Goal: Task Accomplishment & Management: Use online tool/utility

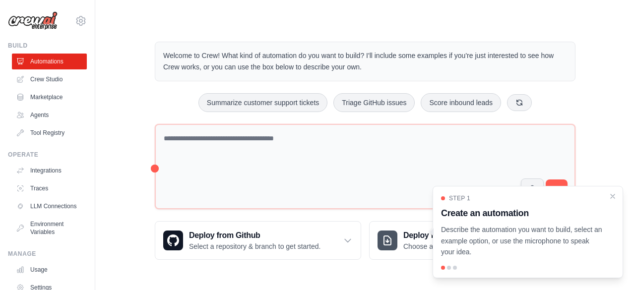
click at [362, 60] on p "Welcome to Crew! What kind of automation do you want to build? I'll include som…" at bounding box center [365, 61] width 404 height 23
click at [616, 200] on icon "Close walkthrough" at bounding box center [613, 196] width 9 height 9
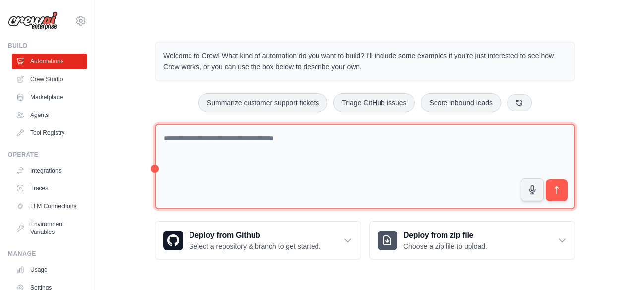
click at [226, 142] on textarea at bounding box center [365, 167] width 421 height 86
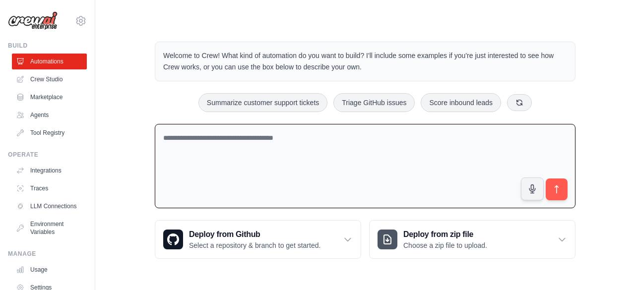
click at [218, 132] on textarea at bounding box center [365, 166] width 421 height 85
paste textarea "**********"
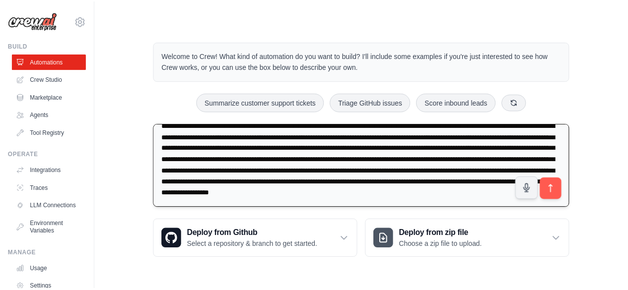
scroll to position [68, 0]
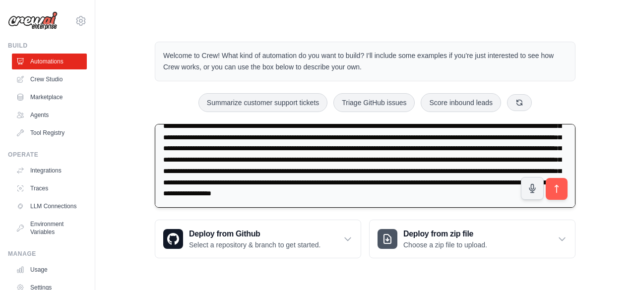
type textarea "**********"
click at [387, 246] on div at bounding box center [388, 239] width 20 height 20
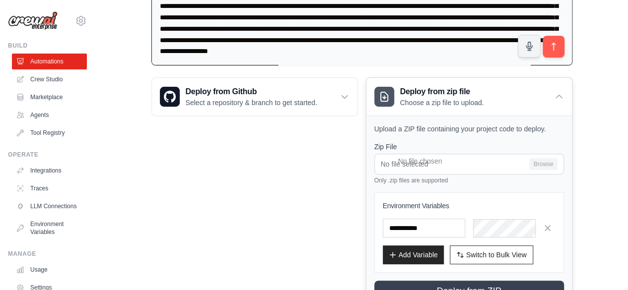
scroll to position [142, 0]
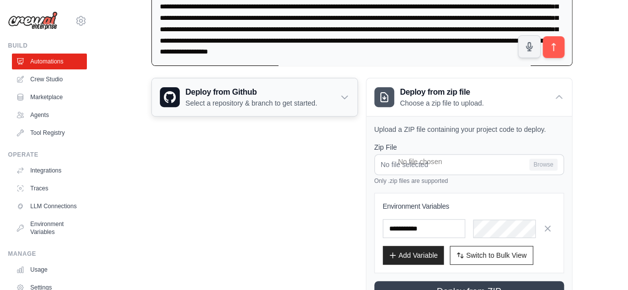
click at [270, 105] on p "Select a repository & branch to get started." at bounding box center [252, 103] width 132 height 10
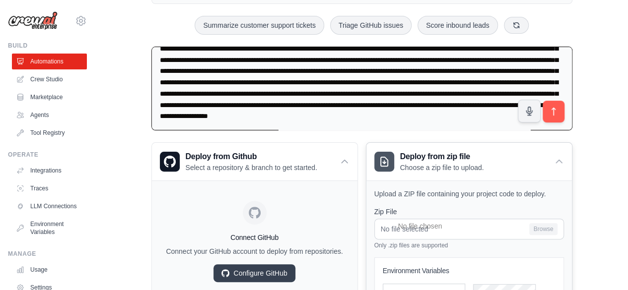
scroll to position [77, 0]
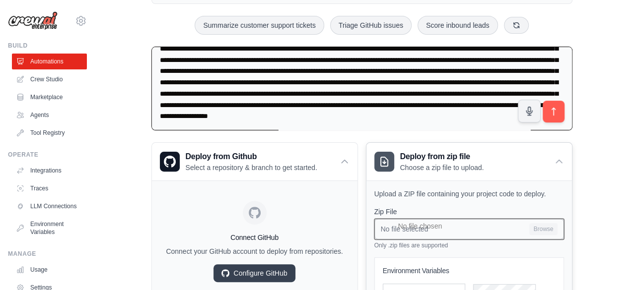
click at [440, 225] on input "No file selected Browse" at bounding box center [469, 229] width 190 height 21
click at [407, 227] on input "No file selected Browse" at bounding box center [469, 229] width 190 height 21
type input "**********"
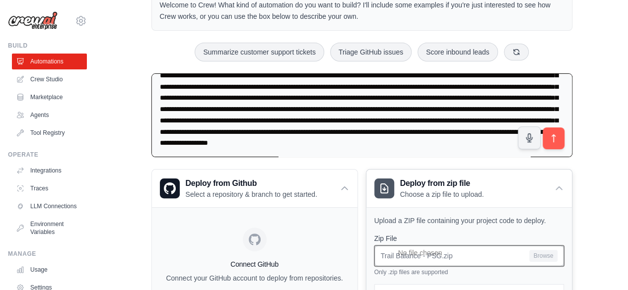
scroll to position [50, 0]
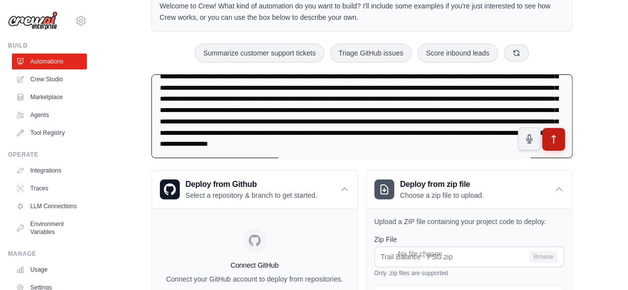
click at [553, 135] on icon "submit" at bounding box center [552, 139] width 3 height 8
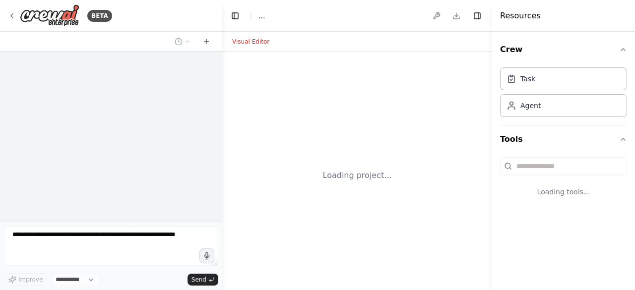
select select "****"
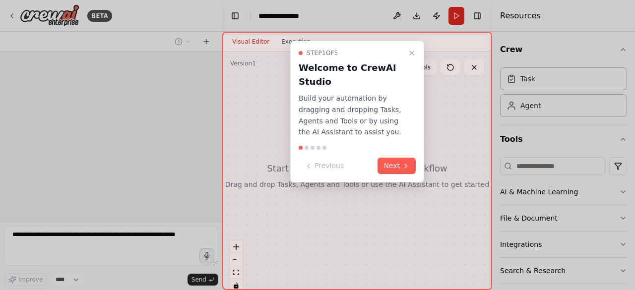
scroll to position [65, 0]
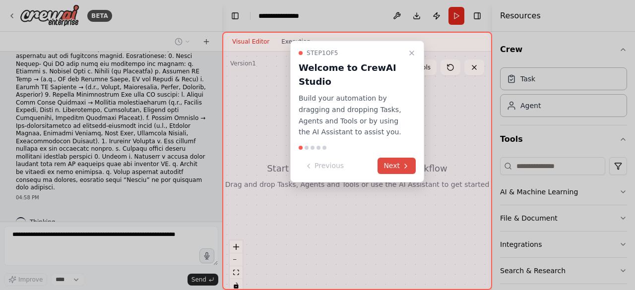
click at [398, 162] on button "Next" at bounding box center [397, 166] width 38 height 16
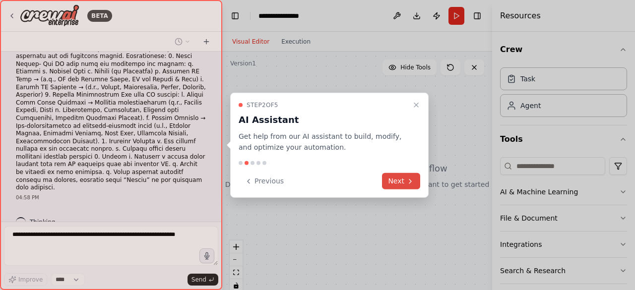
click at [399, 179] on button "Next" at bounding box center [401, 181] width 38 height 16
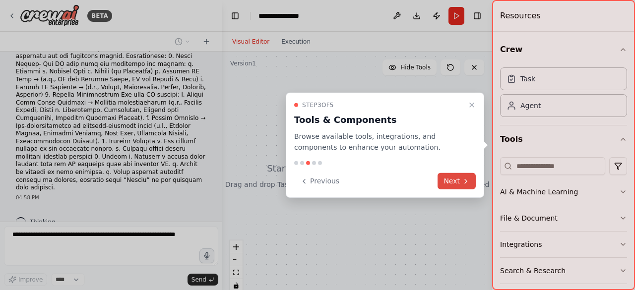
click at [450, 180] on button "Next" at bounding box center [457, 181] width 38 height 16
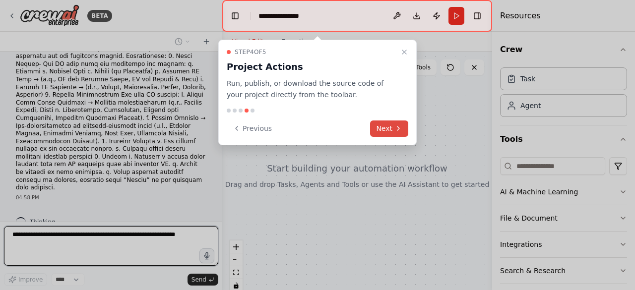
click at [383, 134] on button "Next" at bounding box center [389, 129] width 38 height 16
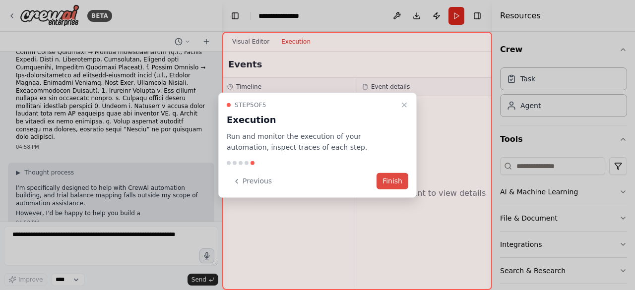
click at [394, 188] on button "Finish" at bounding box center [393, 181] width 32 height 16
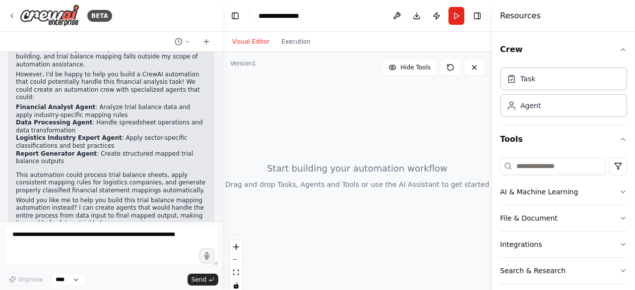
scroll to position [257, 0]
